Goal: Task Accomplishment & Management: Complete application form

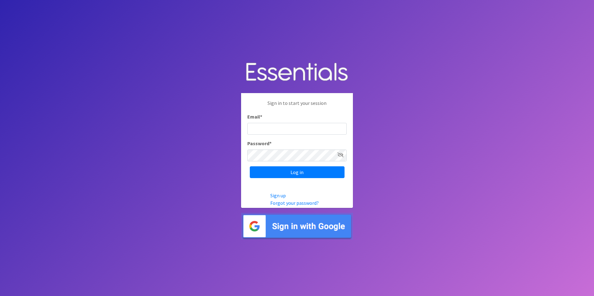
click at [266, 128] on input "Email *" at bounding box center [296, 129] width 99 height 12
type input "[PERSON_NAME][EMAIL_ADDRESS][PERSON_NAME][DOMAIN_NAME]"
click at [250, 166] on input "Log in" at bounding box center [297, 172] width 95 height 12
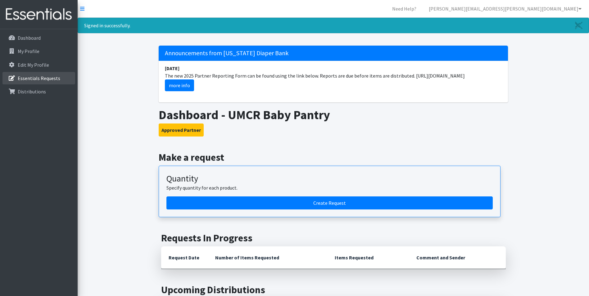
click at [36, 78] on p "Essentials Requests" at bounding box center [39, 78] width 43 height 6
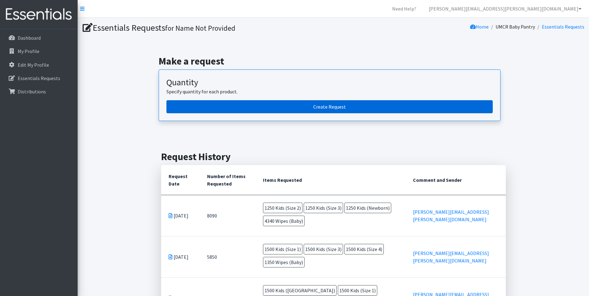
click at [332, 107] on link "Create Request" at bounding box center [329, 106] width 326 height 13
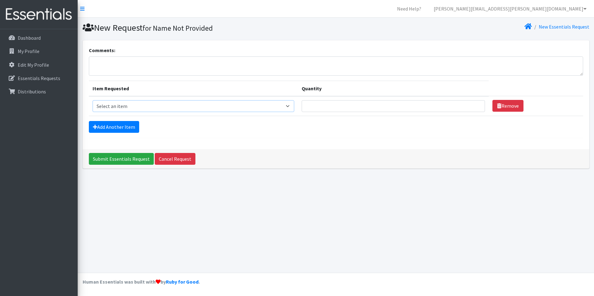
click at [291, 107] on select "Select an item Cloth Inserts (For Cloth Diapers) Kids (Newborn) Kids (Preemie) …" at bounding box center [193, 106] width 201 height 12
select select "5480"
click at [93, 100] on select "Select an item Cloth Inserts (For Cloth Diapers) Kids (Newborn) Kids (Preemie) …" at bounding box center [193, 106] width 201 height 12
click at [409, 104] on input "Quantity" at bounding box center [392, 106] width 183 height 12
type input "1500"
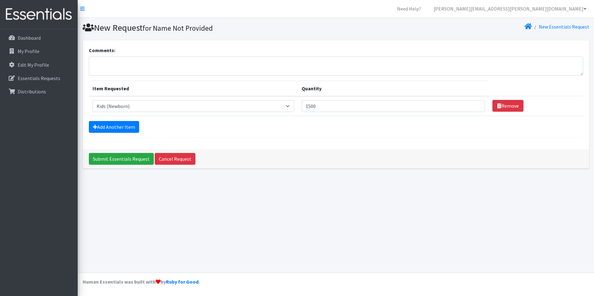
click at [453, 128] on div "Add Another Item" at bounding box center [336, 127] width 494 height 12
click at [122, 129] on link "Add Another Item" at bounding box center [114, 127] width 50 height 12
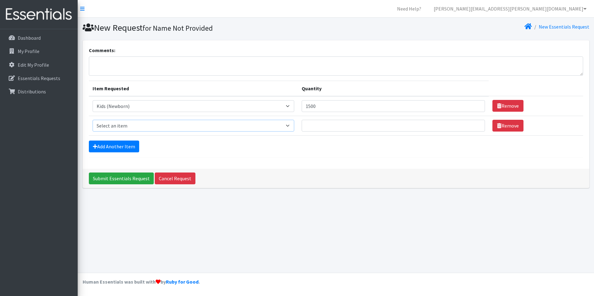
click at [224, 129] on select "Select an item Cloth Inserts (For Cloth Diapers) Kids (Newborn) Kids (Preemie) …" at bounding box center [193, 126] width 201 height 12
select select "5484"
click at [93, 120] on select "Select an item Cloth Inserts (For Cloth Diapers) Kids (Newborn) Kids (Preemie) …" at bounding box center [193, 126] width 201 height 12
click at [325, 126] on input "Quantity" at bounding box center [392, 126] width 183 height 12
type input "1500"
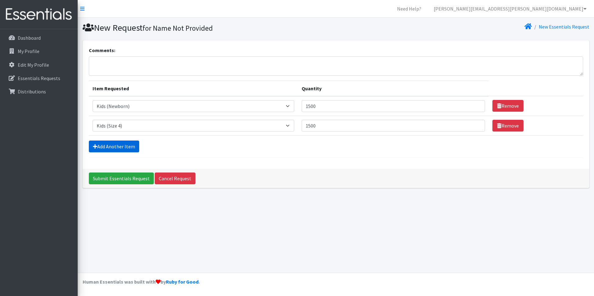
click at [103, 145] on link "Add Another Item" at bounding box center [114, 147] width 50 height 12
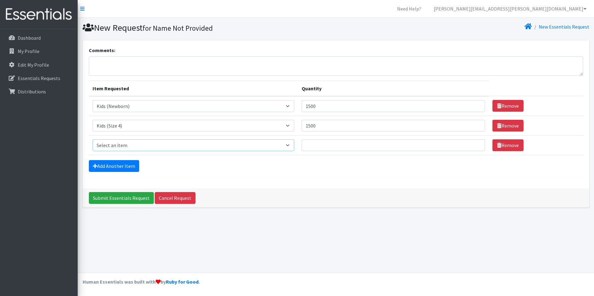
click at [129, 146] on select "Select an item Cloth Inserts (For Cloth Diapers) Kids (Newborn) Kids (Preemie) …" at bounding box center [193, 145] width 201 height 12
select select "5489"
click at [93, 139] on select "Select an item Cloth Inserts (For Cloth Diapers) Kids (Newborn) Kids (Preemie) …" at bounding box center [193, 145] width 201 height 12
click at [318, 146] on input "Quantity" at bounding box center [392, 145] width 183 height 12
type input "750"
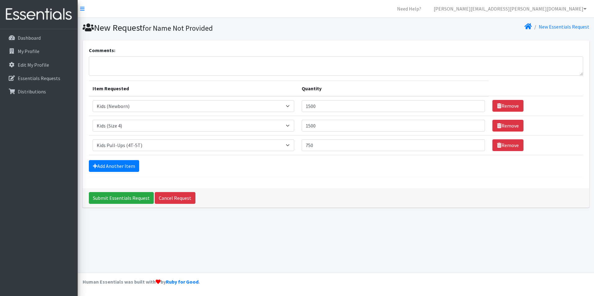
click at [302, 160] on div "Add Another Item" at bounding box center [336, 166] width 494 height 12
click at [119, 165] on link "Add Another Item" at bounding box center [114, 166] width 50 height 12
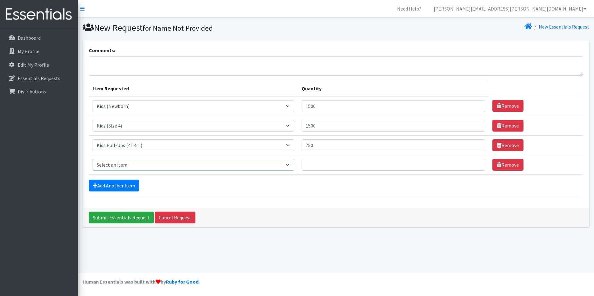
click at [287, 166] on select "Select an item Cloth Inserts (For Cloth Diapers) Kids (Newborn) Kids (Preemie) …" at bounding box center [193, 165] width 201 height 12
select select "5491"
click at [93, 159] on select "Select an item Cloth Inserts (For Cloth Diapers) Kids (Newborn) Kids (Preemie) …" at bounding box center [193, 165] width 201 height 12
click at [325, 167] on input "Quantity" at bounding box center [392, 165] width 183 height 12
click at [33, 35] on p "Dashboard" at bounding box center [29, 38] width 23 height 6
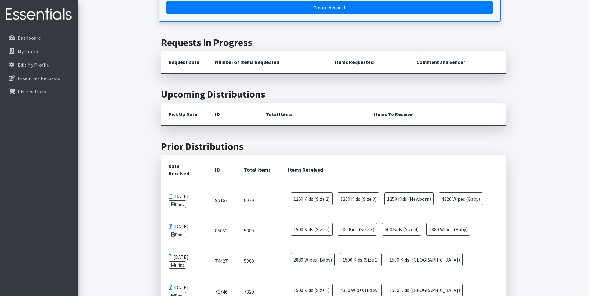
scroll to position [217, 0]
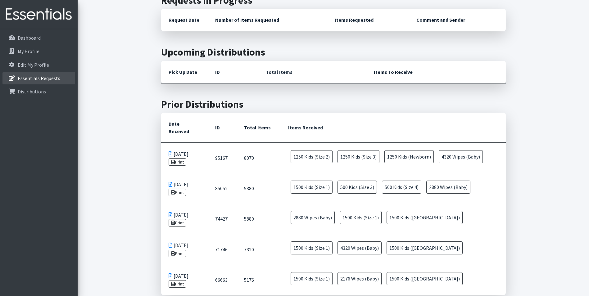
click at [46, 78] on p "Essentials Requests" at bounding box center [39, 78] width 43 height 6
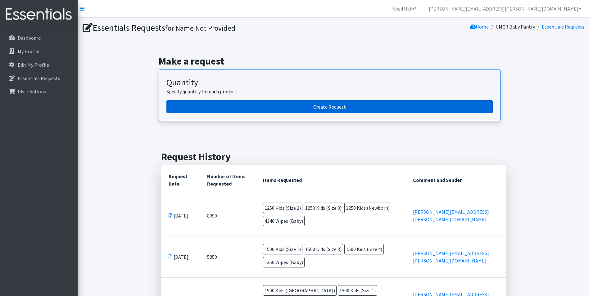
click at [335, 106] on link "Create Request" at bounding box center [329, 106] width 326 height 13
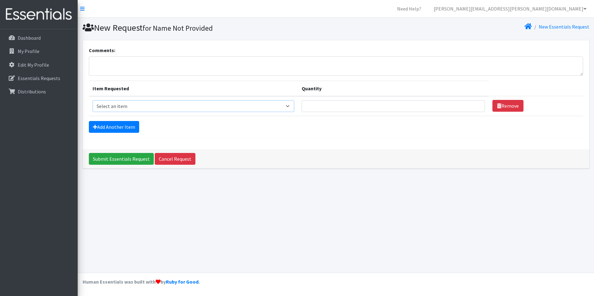
click at [287, 106] on select "Select an item Cloth Inserts (For Cloth Diapers) Kids (Newborn) Kids (Preemie) …" at bounding box center [193, 106] width 201 height 12
select select "5480"
click at [93, 100] on select "Select an item Cloth Inserts (For Cloth Diapers) Kids (Newborn) Kids (Preemie) …" at bounding box center [193, 106] width 201 height 12
click at [339, 106] on input "Quantity" at bounding box center [392, 106] width 183 height 12
type input "1250"
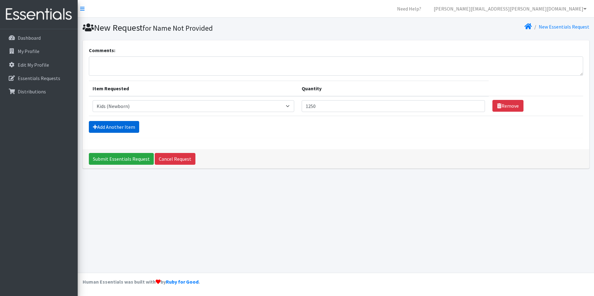
click at [118, 125] on link "Add Another Item" at bounding box center [114, 127] width 50 height 12
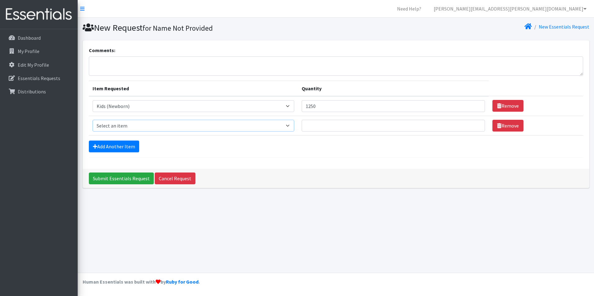
click at [289, 127] on select "Select an item Cloth Inserts (For Cloth Diapers) Kids (Newborn) Kids (Preemie) …" at bounding box center [193, 126] width 201 height 12
select select "5484"
click at [93, 120] on select "Select an item Cloth Inserts (For Cloth Diapers) Kids (Newborn) Kids (Preemie) …" at bounding box center [193, 126] width 201 height 12
click at [312, 124] on input "Quantity" at bounding box center [392, 126] width 183 height 12
type input "1250"
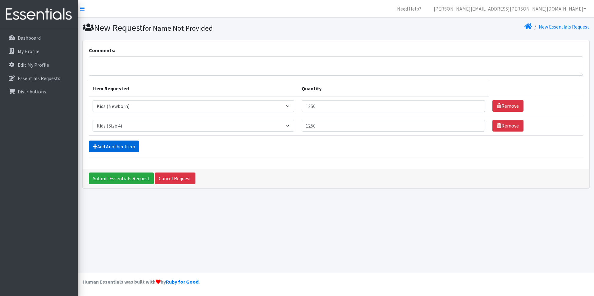
click at [105, 145] on link "Add Another Item" at bounding box center [114, 147] width 50 height 12
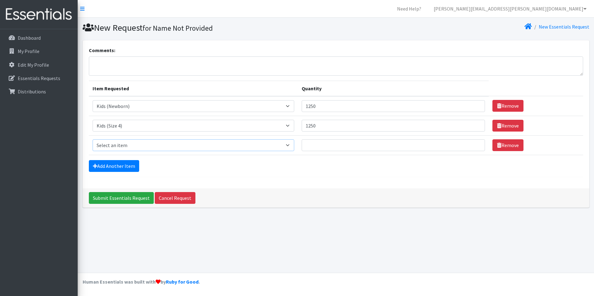
click at [291, 146] on select "Select an item Cloth Inserts (For Cloth Diapers) Kids (Newborn) Kids (Preemie) …" at bounding box center [193, 145] width 201 height 12
select select "5491"
click at [93, 139] on select "Select an item Cloth Inserts (For Cloth Diapers) Kids (Newborn) Kids (Preemie) …" at bounding box center [193, 145] width 201 height 12
click at [327, 146] on input "Quantity" at bounding box center [392, 145] width 183 height 12
type input "4320"
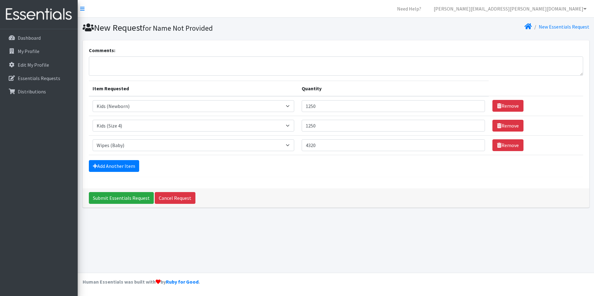
click at [337, 172] on form "Comments: Item Requested Quantity Item Requested Select an item Cloth Inserts (…" at bounding box center [336, 112] width 494 height 131
click at [120, 164] on link "Add Another Item" at bounding box center [114, 166] width 50 height 12
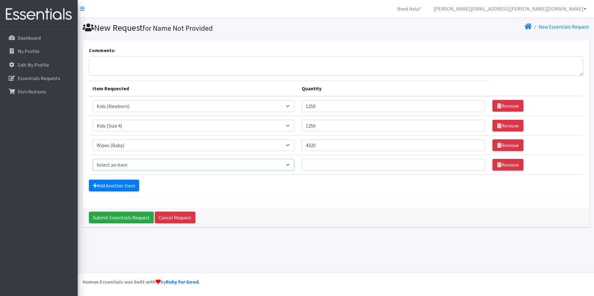
click at [291, 165] on select "Select an item Cloth Inserts (For Cloth Diapers) Kids (Newborn) Kids (Preemie) …" at bounding box center [193, 165] width 201 height 12
select select "5489"
click at [93, 159] on select "Select an item Cloth Inserts (For Cloth Diapers) Kids (Newborn) Kids (Preemie) …" at bounding box center [193, 165] width 201 height 12
click at [314, 158] on td "Quantity" at bounding box center [393, 165] width 191 height 20
click at [322, 165] on input "Quantity" at bounding box center [392, 165] width 183 height 12
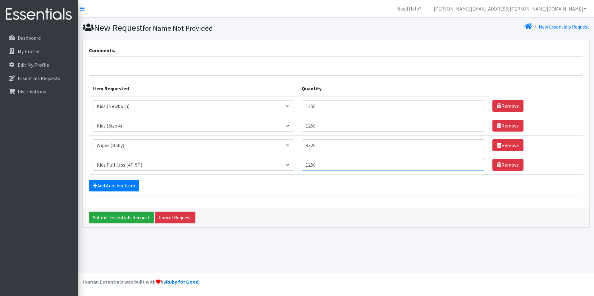
type input "1250"
click at [294, 177] on form "Comments: Item Requested Quantity Item Requested Select an item Cloth Inserts (…" at bounding box center [336, 122] width 494 height 150
click at [129, 185] on link "Add Another Item" at bounding box center [114, 186] width 50 height 12
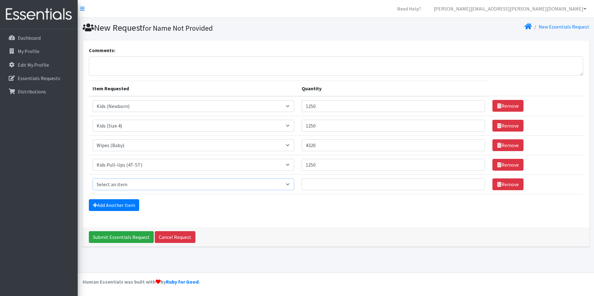
click at [289, 185] on select "Select an item Cloth Inserts (For Cloth Diapers) Kids (Newborn) Kids (Preemie) …" at bounding box center [193, 185] width 201 height 12
click at [263, 216] on hr at bounding box center [336, 216] width 494 height 0
click at [118, 236] on input "Submit Essentials Request" at bounding box center [121, 237] width 65 height 12
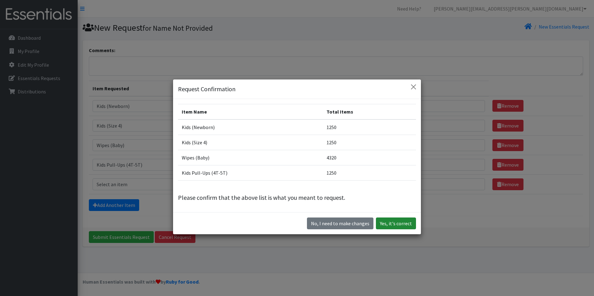
click at [393, 223] on button "Yes, it's correct" at bounding box center [396, 224] width 40 height 12
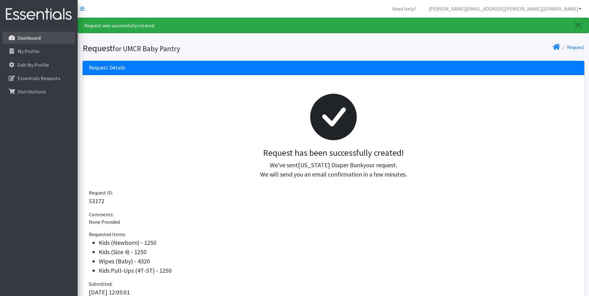
click at [29, 36] on p "Dashboard" at bounding box center [29, 38] width 23 height 6
